Goal: Transaction & Acquisition: Purchase product/service

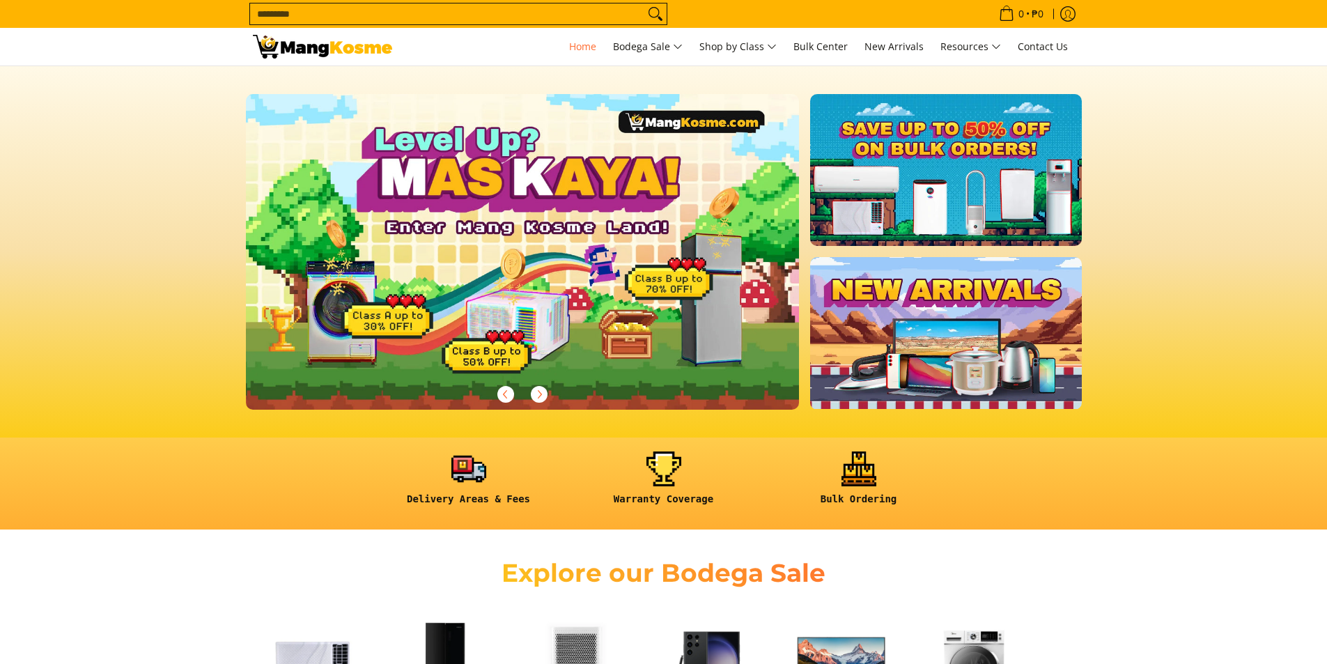
scroll to position [209, 0]
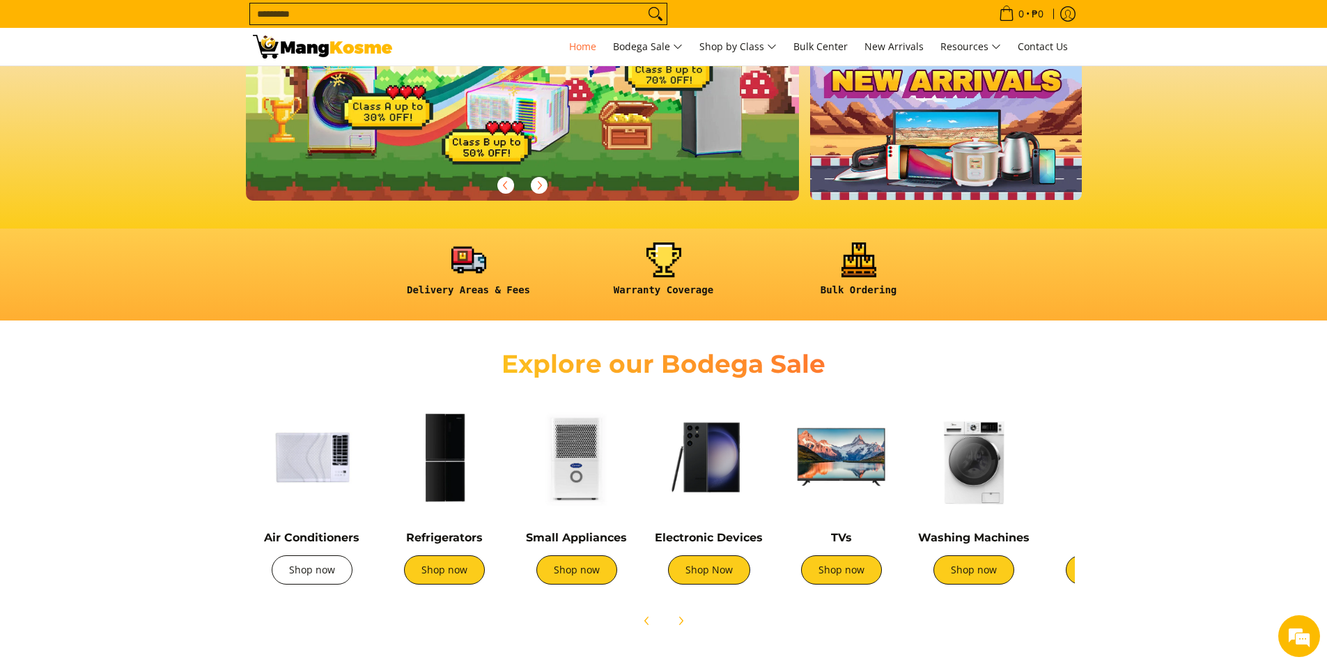
click at [327, 578] on link "Shop now" at bounding box center [312, 569] width 81 height 29
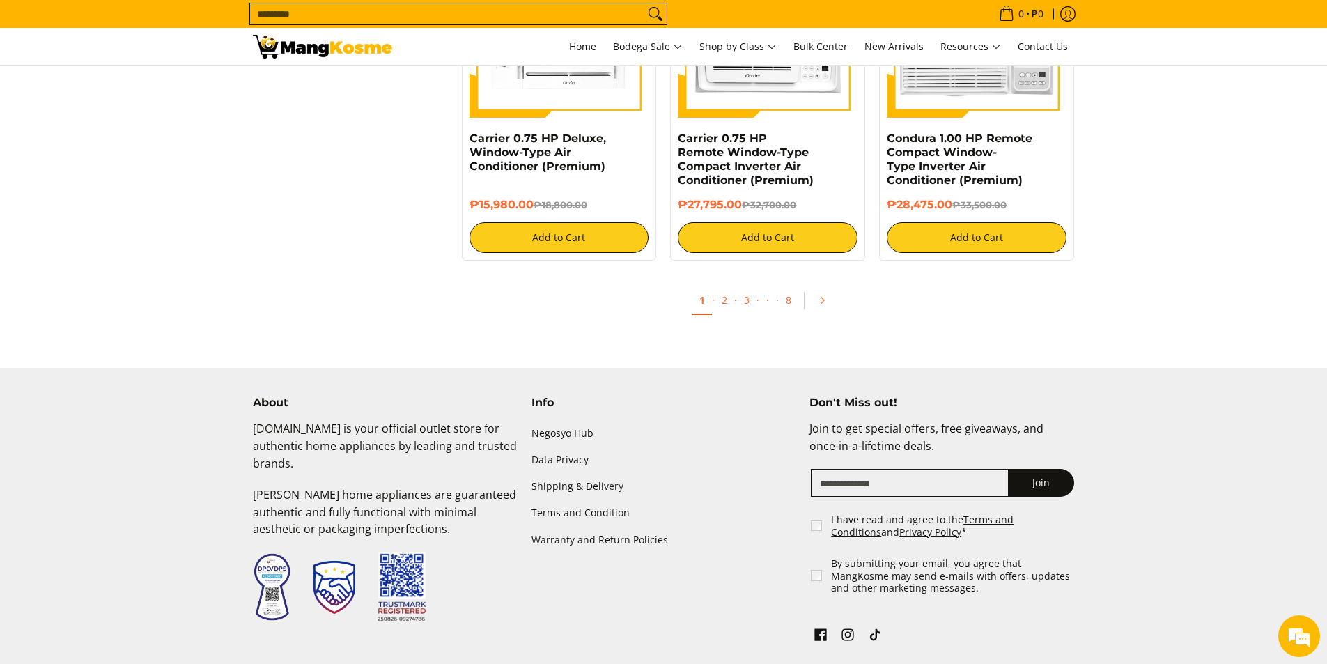
scroll to position [2717, 0]
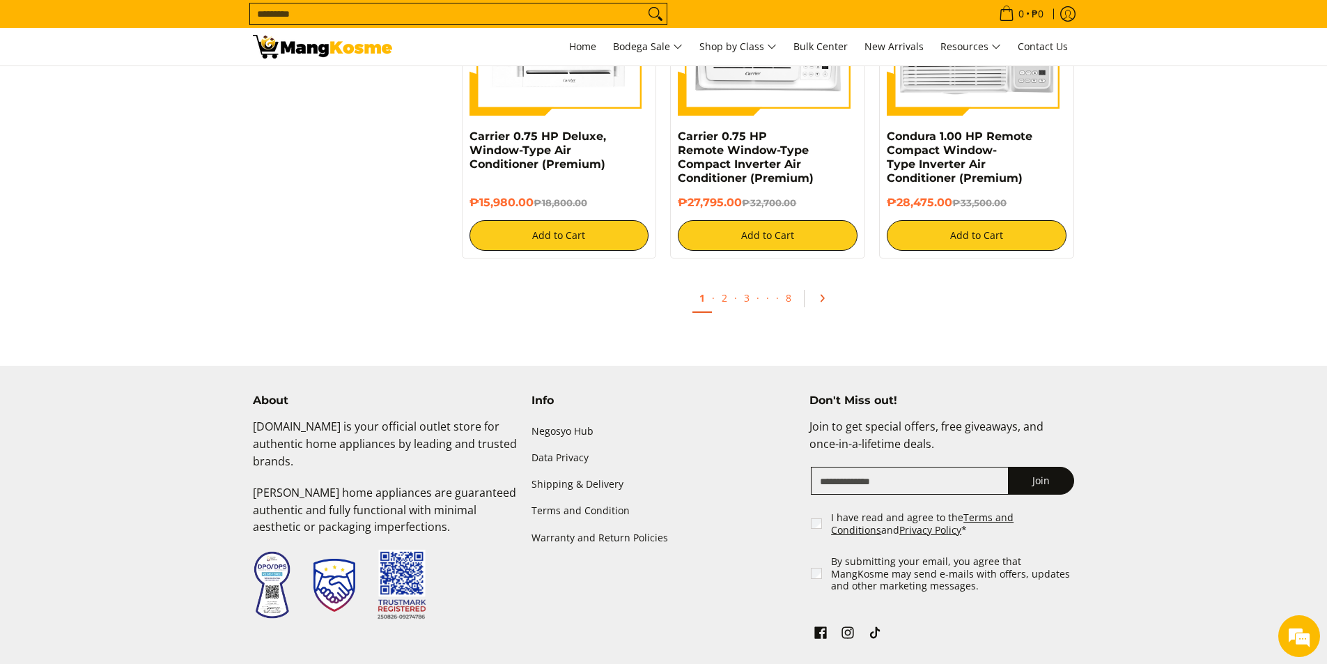
click at [823, 294] on icon "Pagination" at bounding box center [822, 298] width 10 height 10
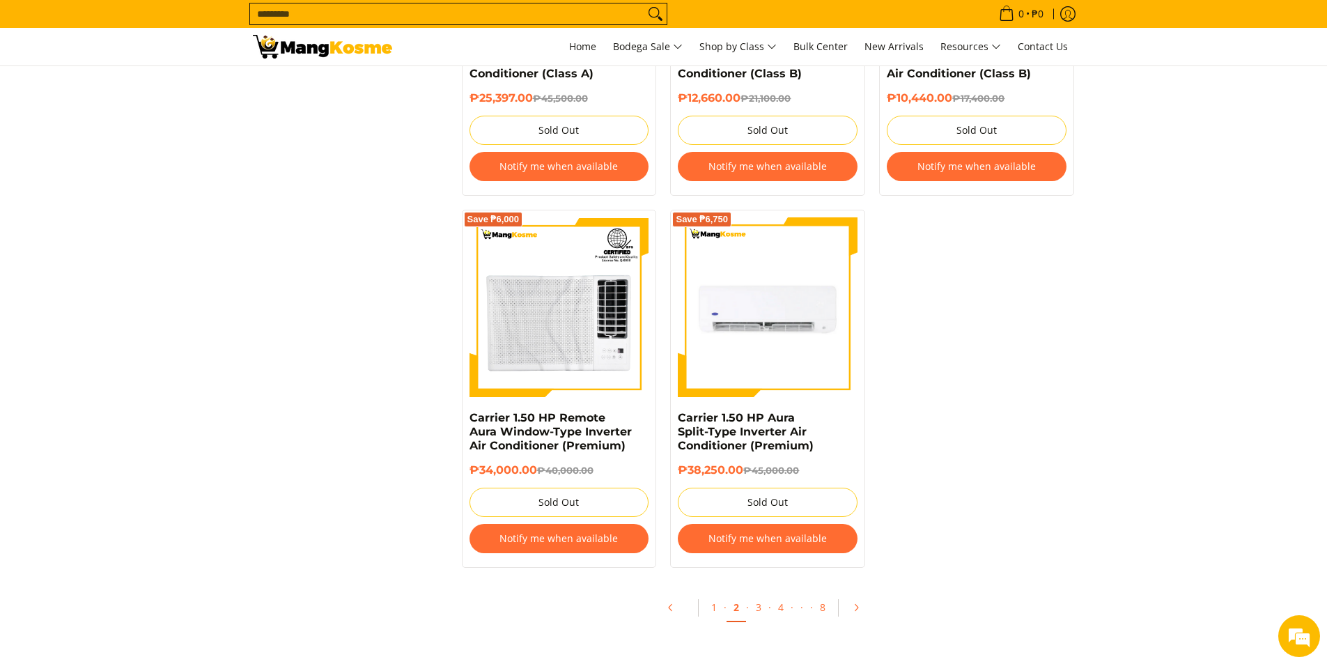
scroll to position [2647, 0]
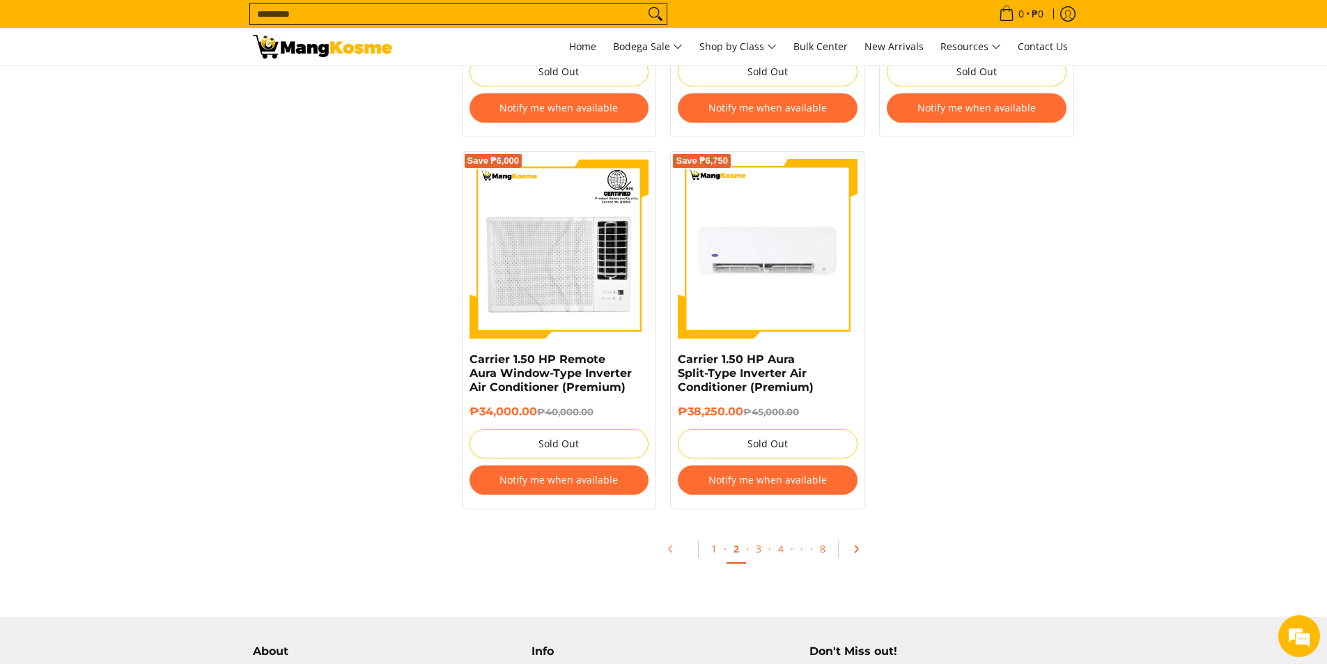
click at [855, 552] on icon "Pagination" at bounding box center [856, 549] width 3 height 6
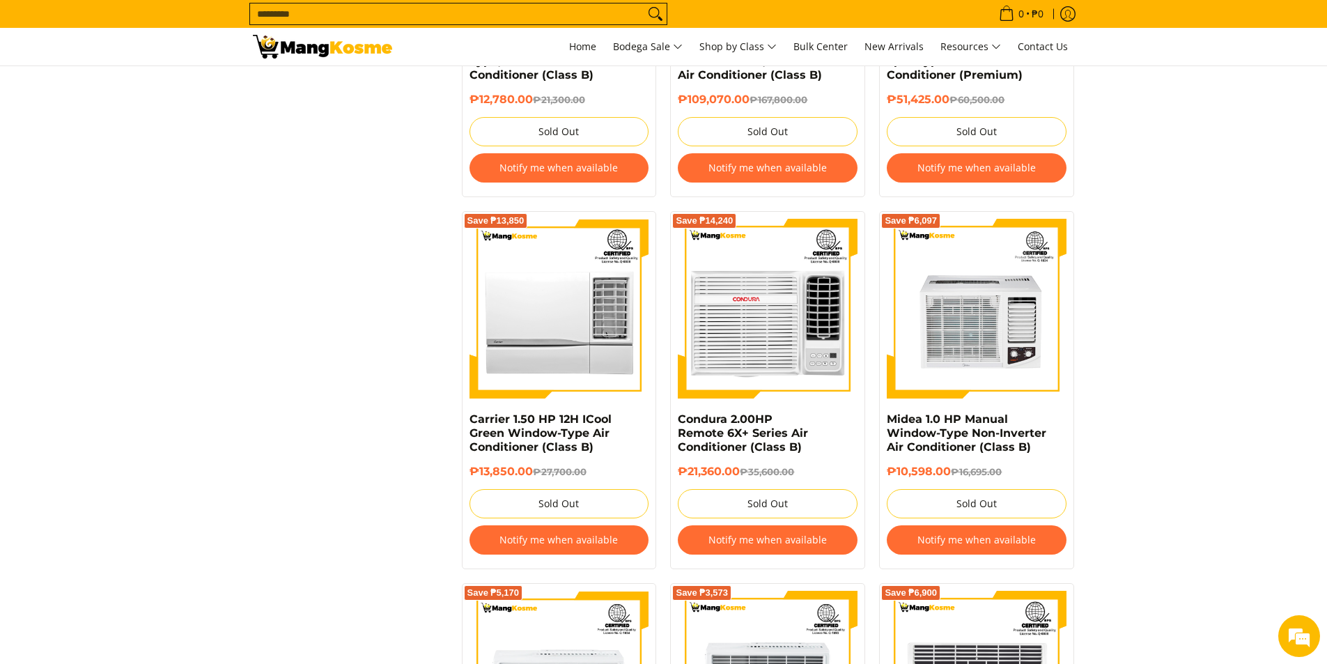
scroll to position [2717, 0]
